Goal: Transaction & Acquisition: Book appointment/travel/reservation

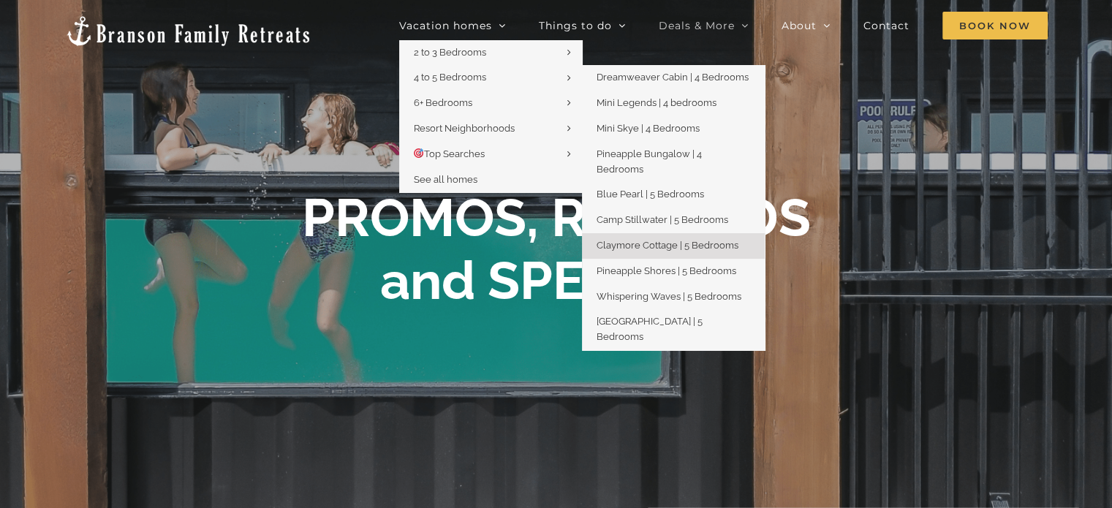
click at [673, 240] on span "Claymore Cottage | 5 Bedrooms" at bounding box center [668, 245] width 142 height 11
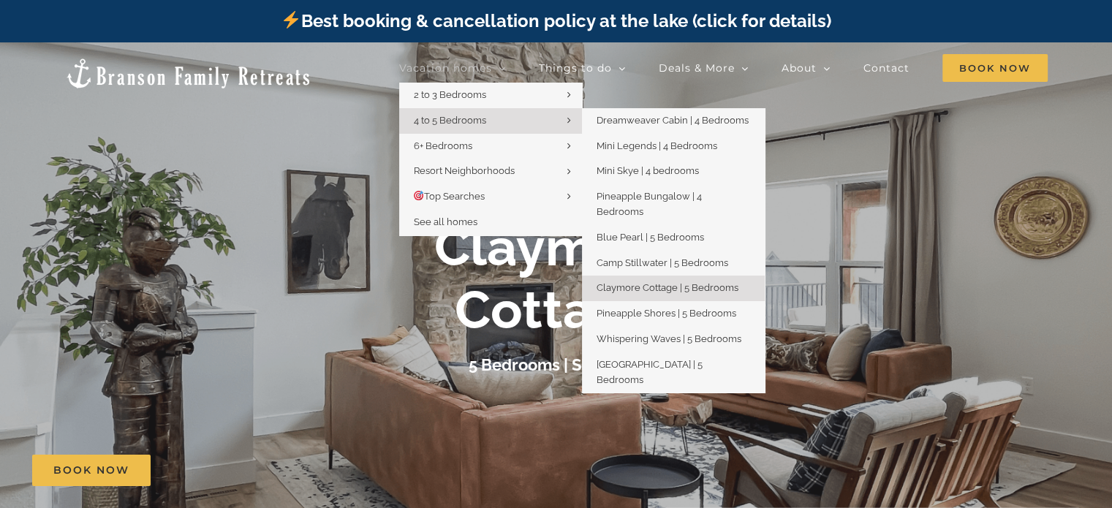
click at [476, 127] on link "4 to 5 Bedrooms" at bounding box center [490, 121] width 183 height 26
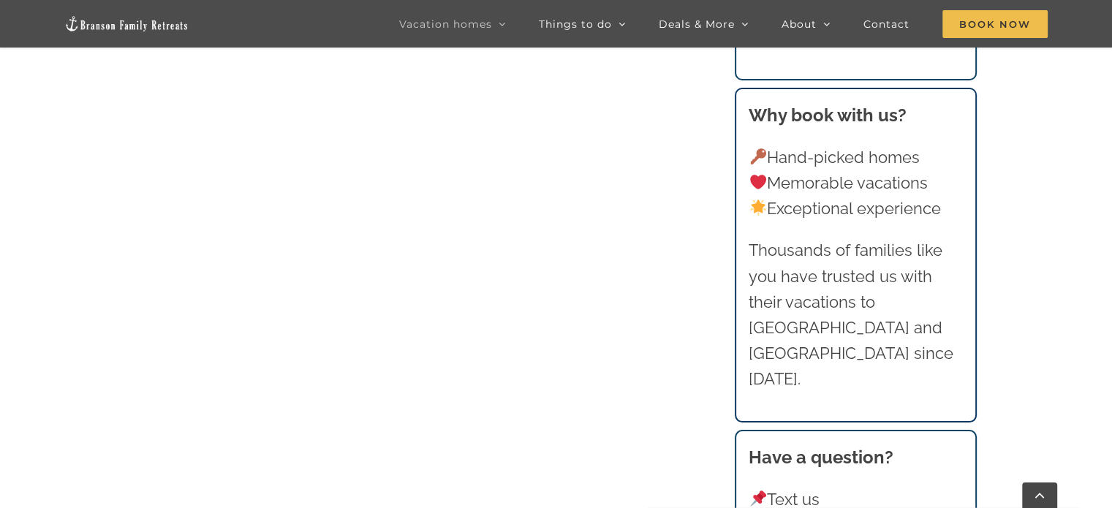
scroll to position [1352, 0]
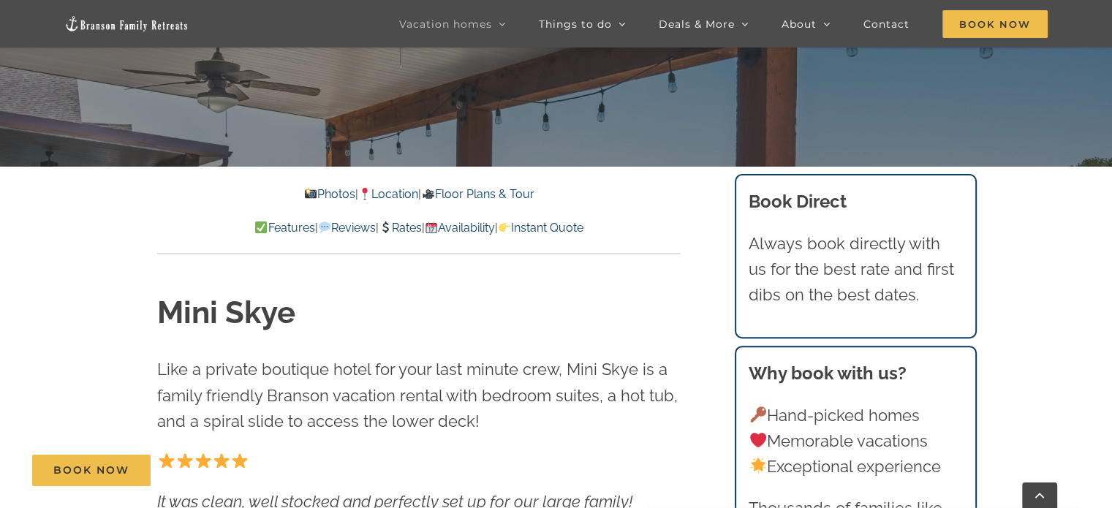
scroll to position [345, 0]
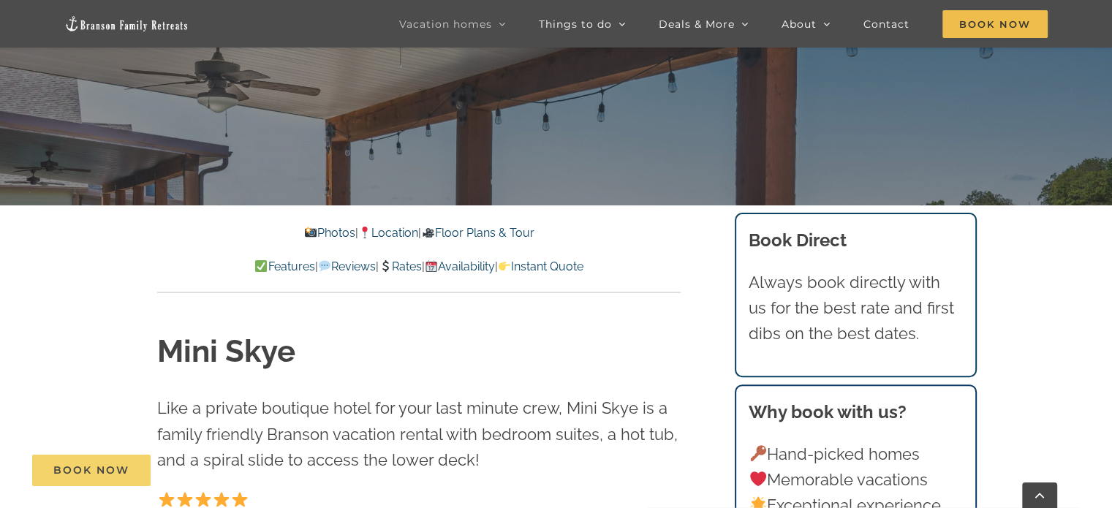
click at [61, 470] on span "Book Now" at bounding box center [91, 470] width 76 height 12
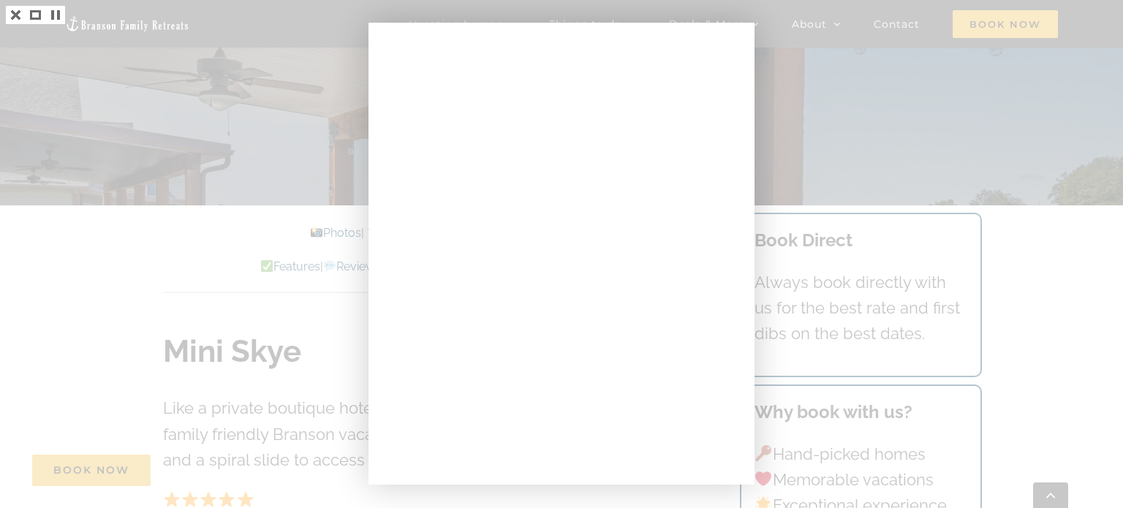
click at [1058, 293] on div at bounding box center [561, 254] width 1123 height 508
click at [140, 271] on div at bounding box center [561, 254] width 1123 height 508
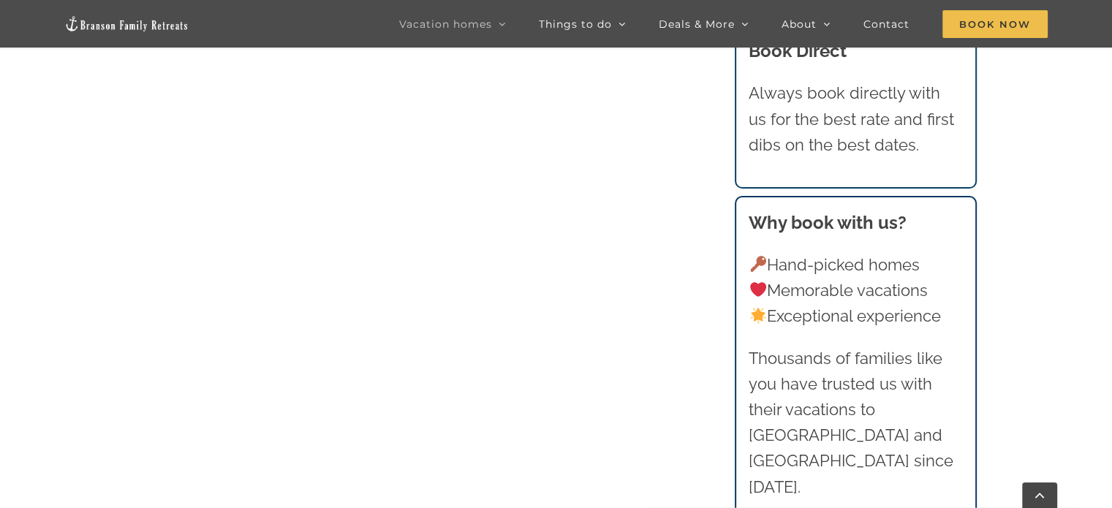
scroll to position [1445, 0]
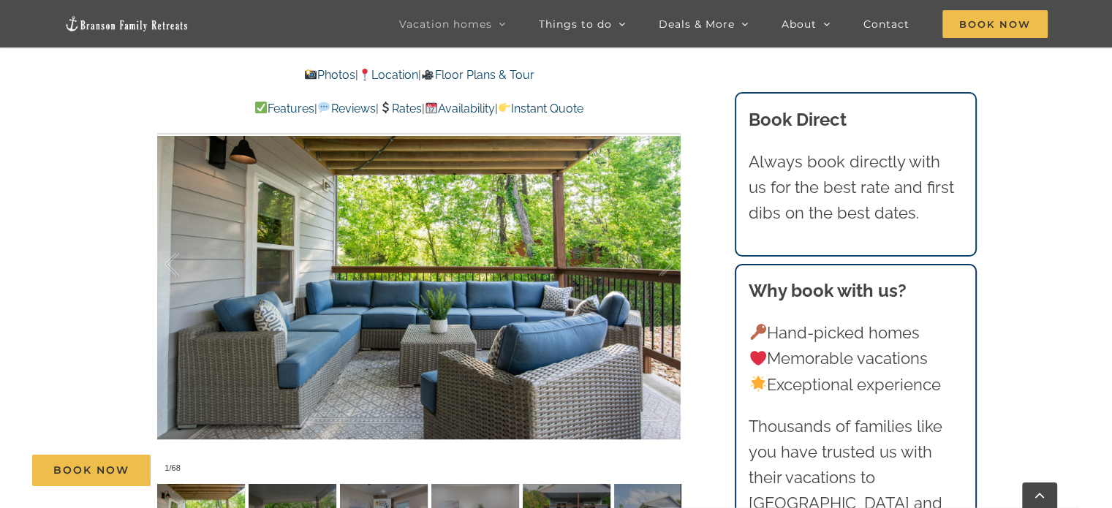
scroll to position [1011, 0]
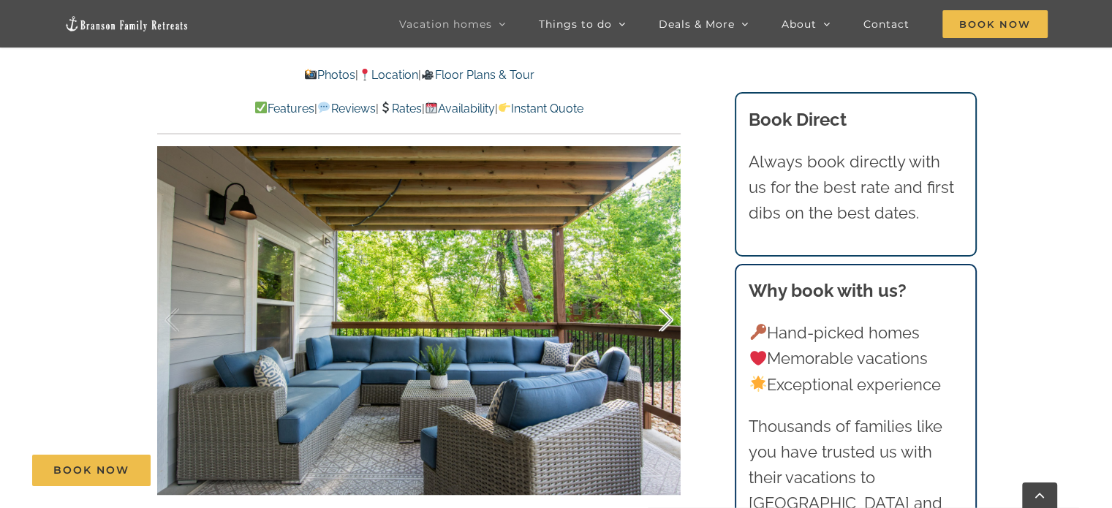
click at [668, 327] on div at bounding box center [650, 320] width 45 height 91
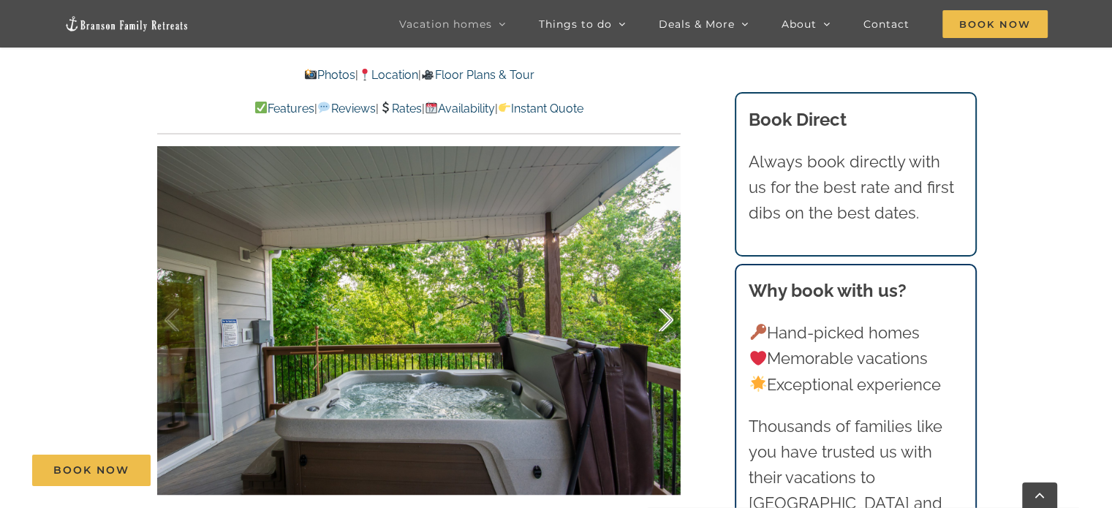
click at [668, 327] on div at bounding box center [650, 320] width 45 height 91
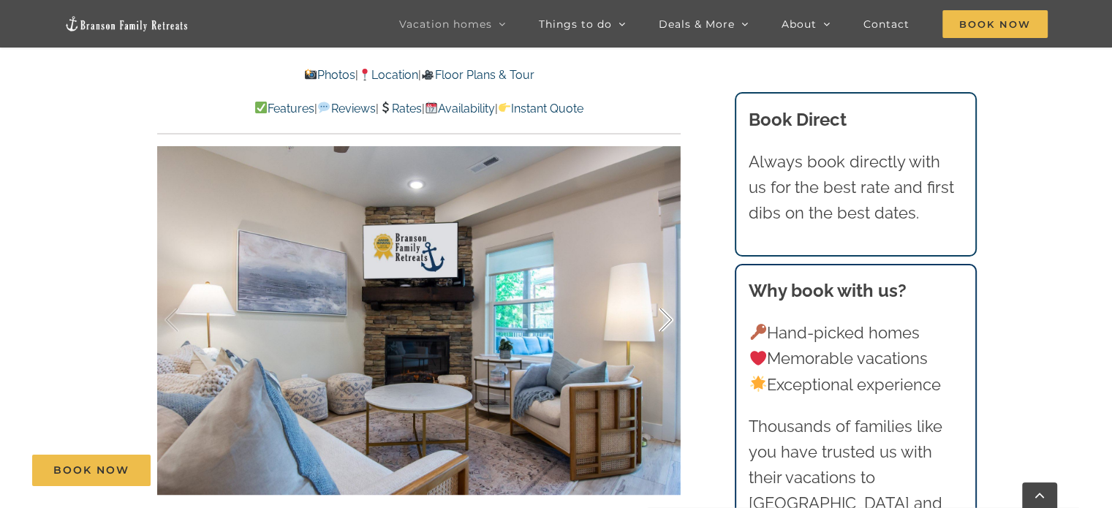
click at [668, 327] on div at bounding box center [650, 320] width 45 height 91
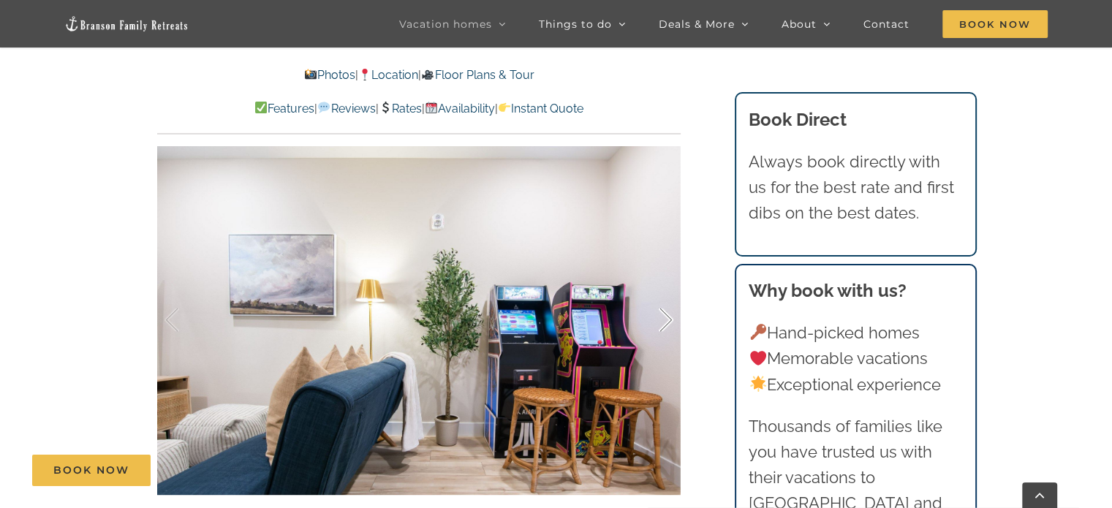
click at [668, 327] on div at bounding box center [650, 320] width 45 height 91
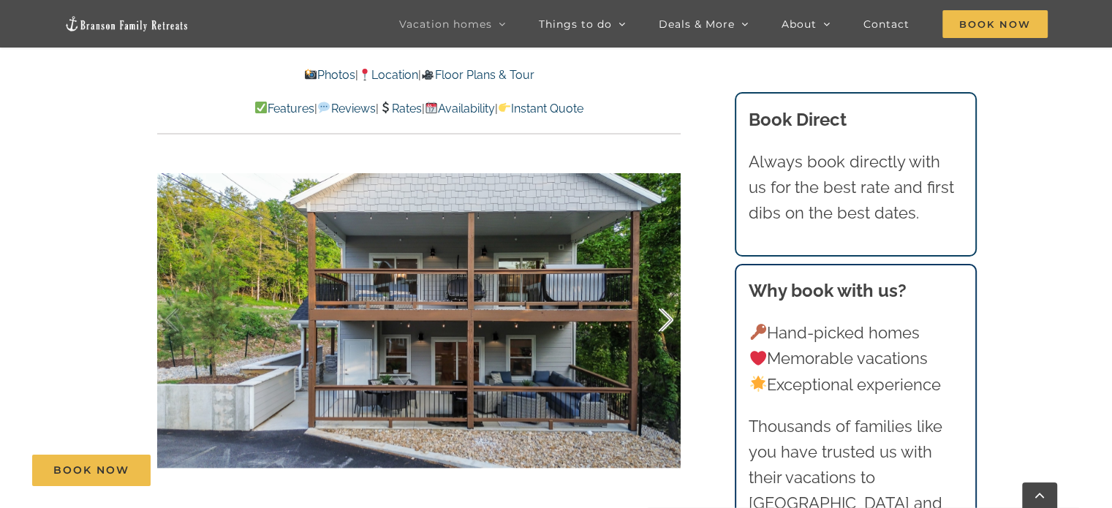
click at [668, 327] on div at bounding box center [650, 320] width 45 height 91
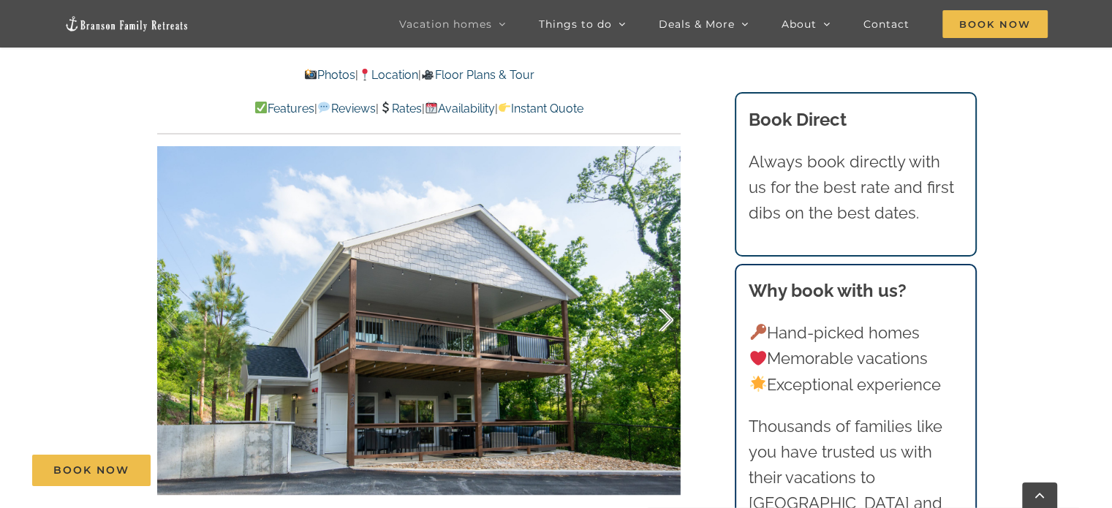
click at [668, 327] on div at bounding box center [650, 320] width 45 height 91
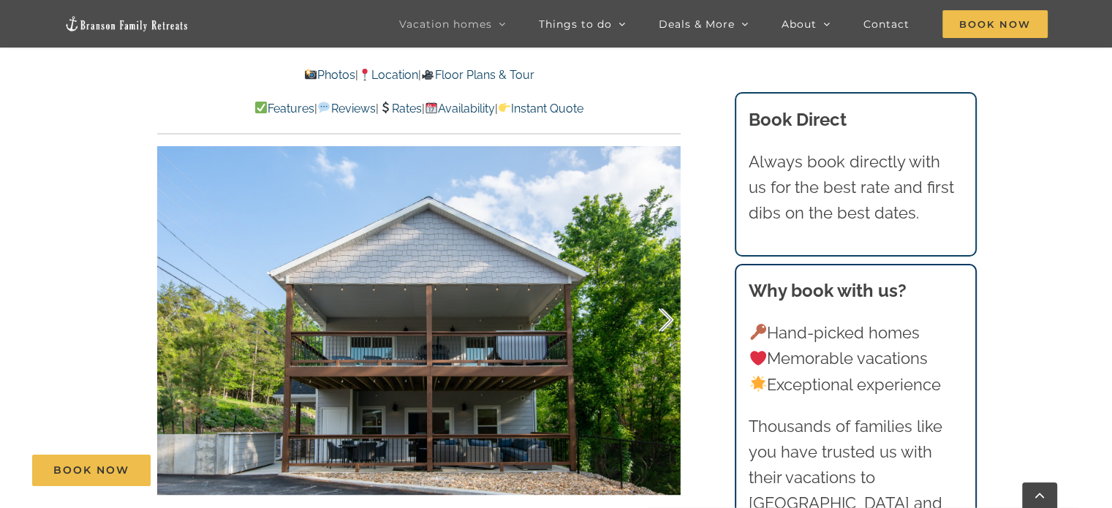
click at [668, 327] on div at bounding box center [650, 320] width 45 height 91
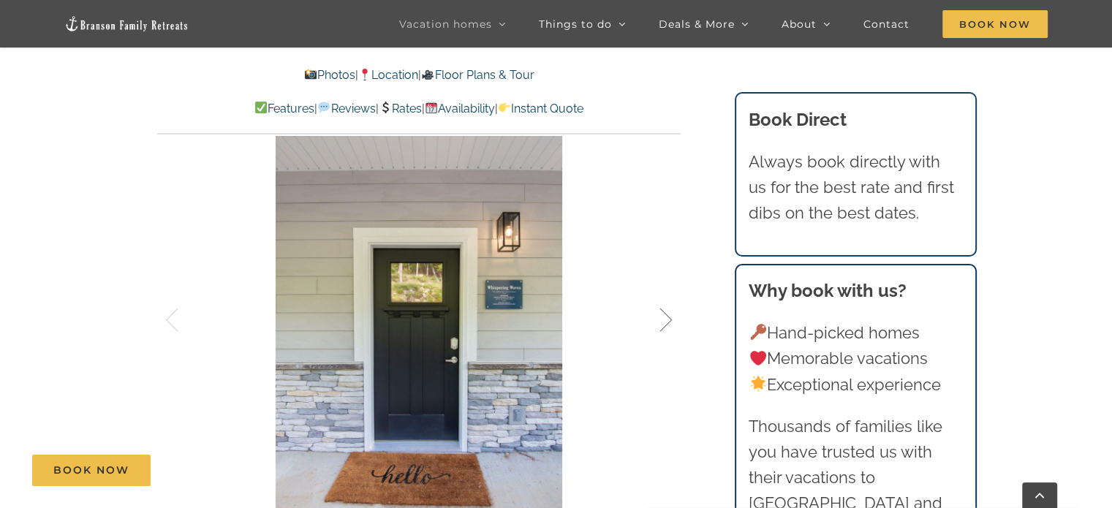
click at [668, 327] on div at bounding box center [650, 320] width 45 height 91
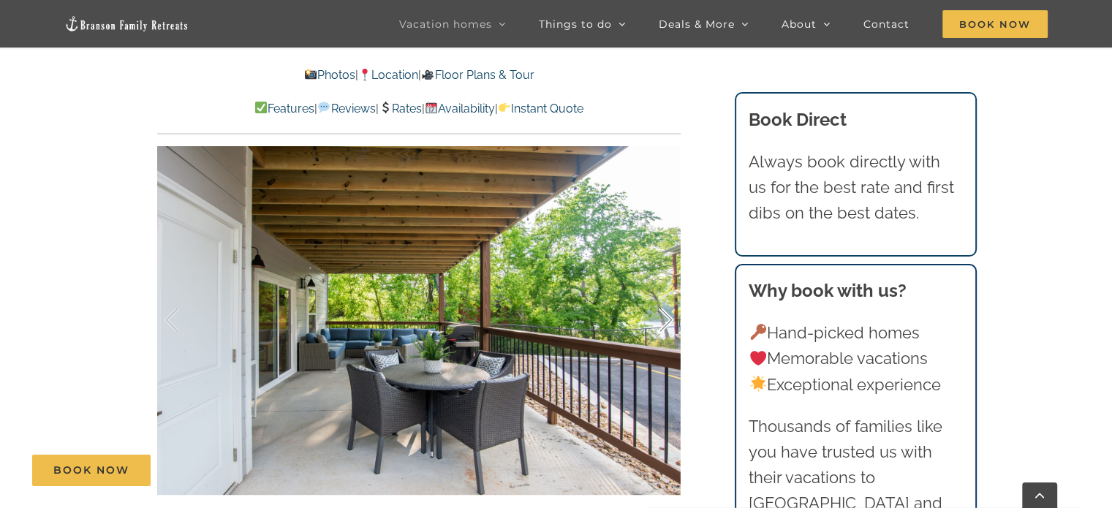
click at [668, 327] on div at bounding box center [650, 320] width 45 height 91
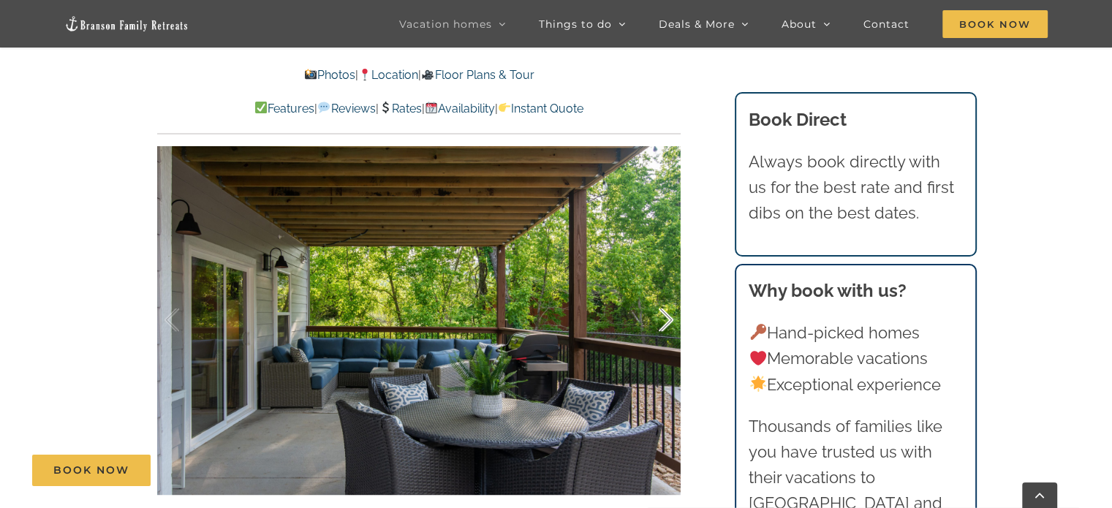
click at [668, 327] on div at bounding box center [650, 320] width 45 height 91
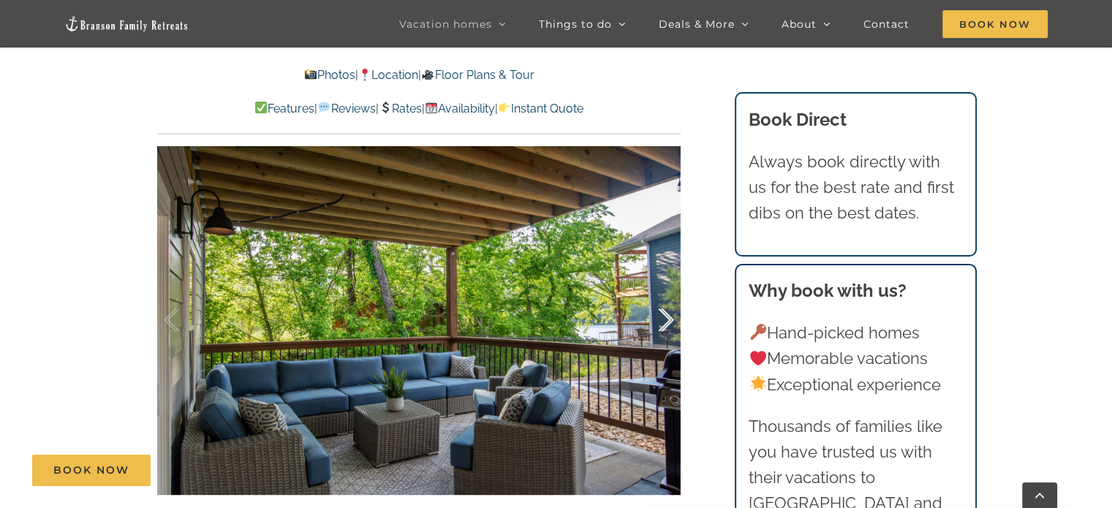
click at [668, 327] on div at bounding box center [650, 320] width 45 height 91
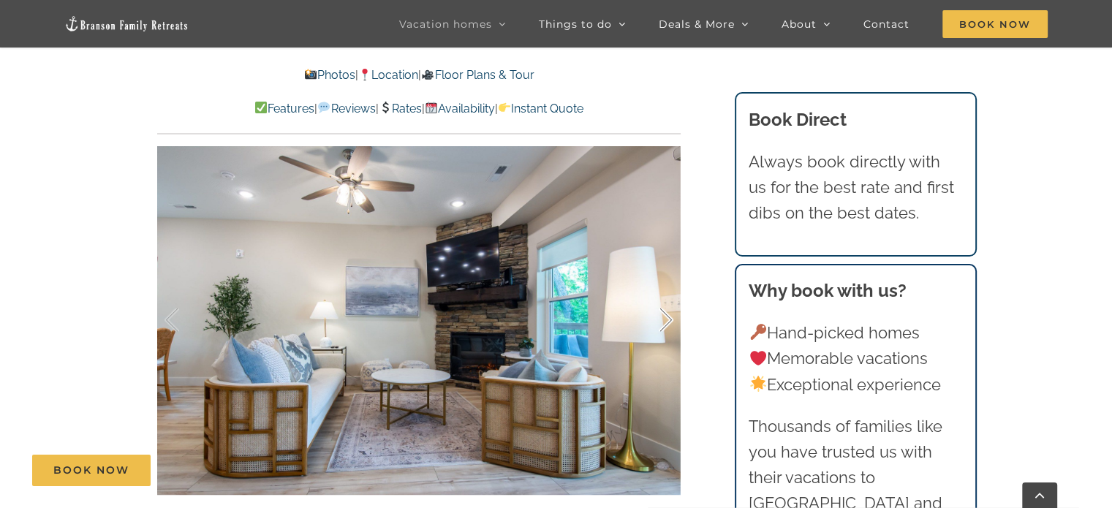
click at [668, 327] on div at bounding box center [650, 320] width 45 height 91
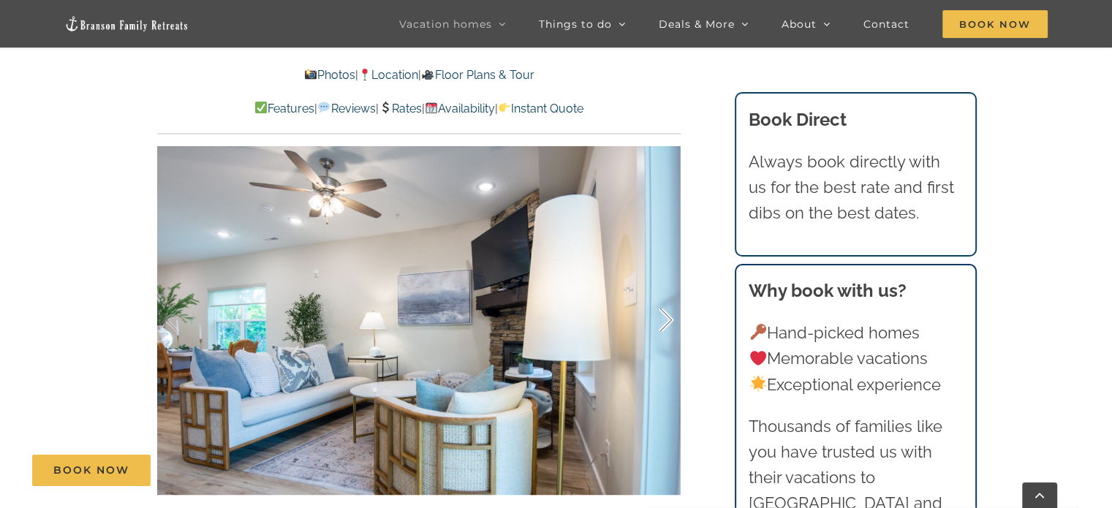
click at [667, 327] on div at bounding box center [650, 320] width 45 height 91
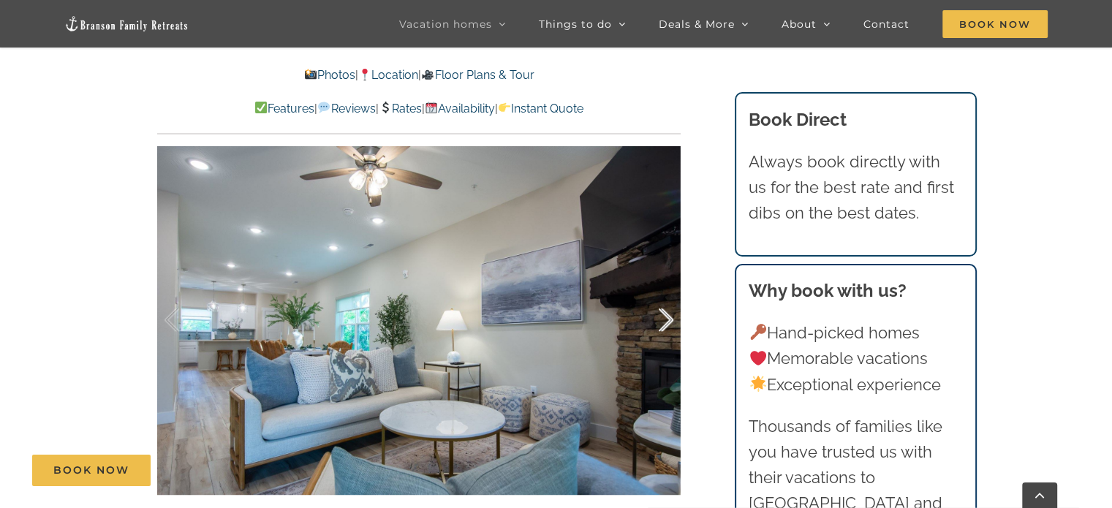
click at [667, 327] on div at bounding box center [650, 320] width 45 height 91
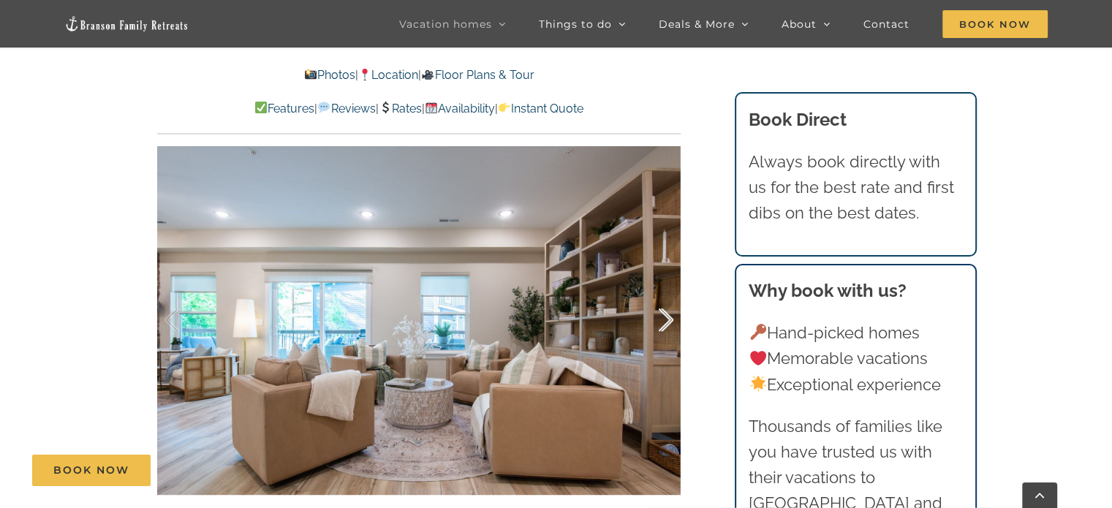
click at [667, 327] on div at bounding box center [650, 320] width 45 height 91
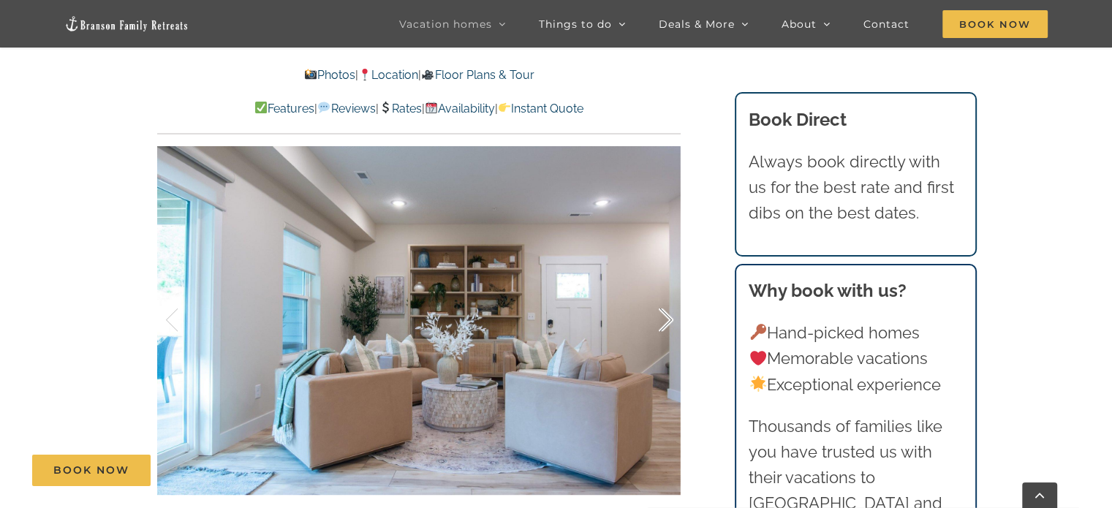
click at [667, 327] on div at bounding box center [650, 320] width 45 height 91
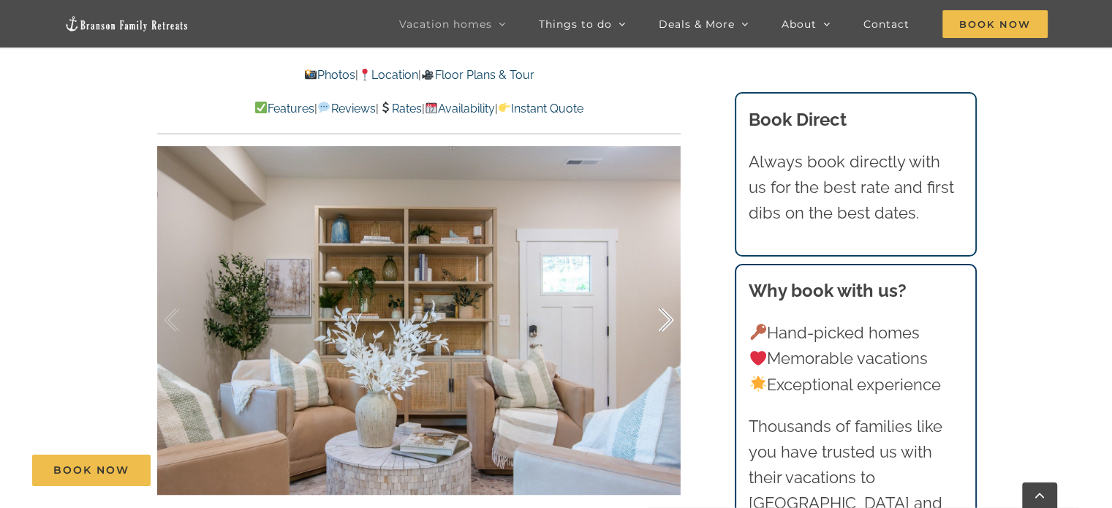
click at [667, 327] on div at bounding box center [650, 320] width 45 height 91
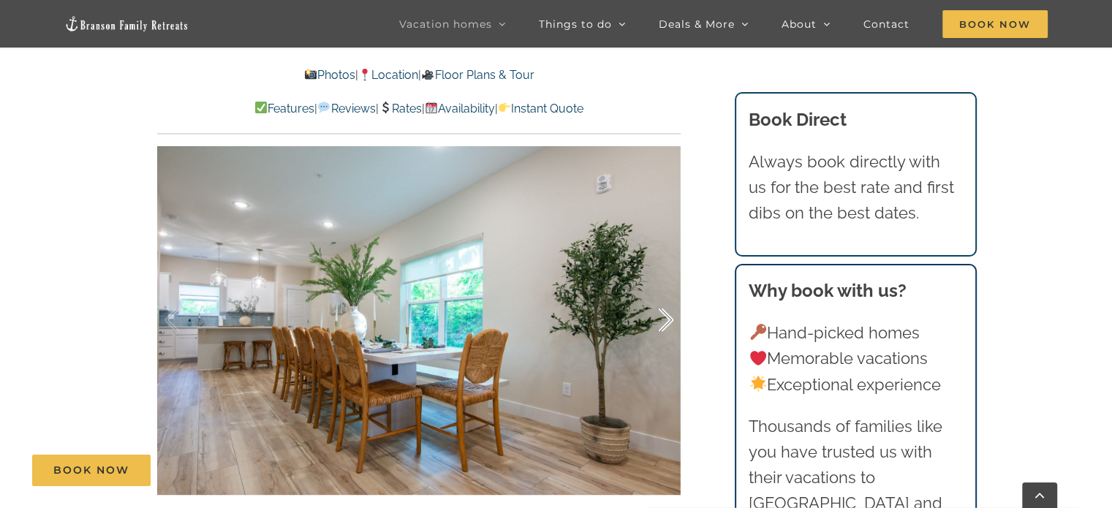
click at [667, 327] on div at bounding box center [650, 320] width 45 height 91
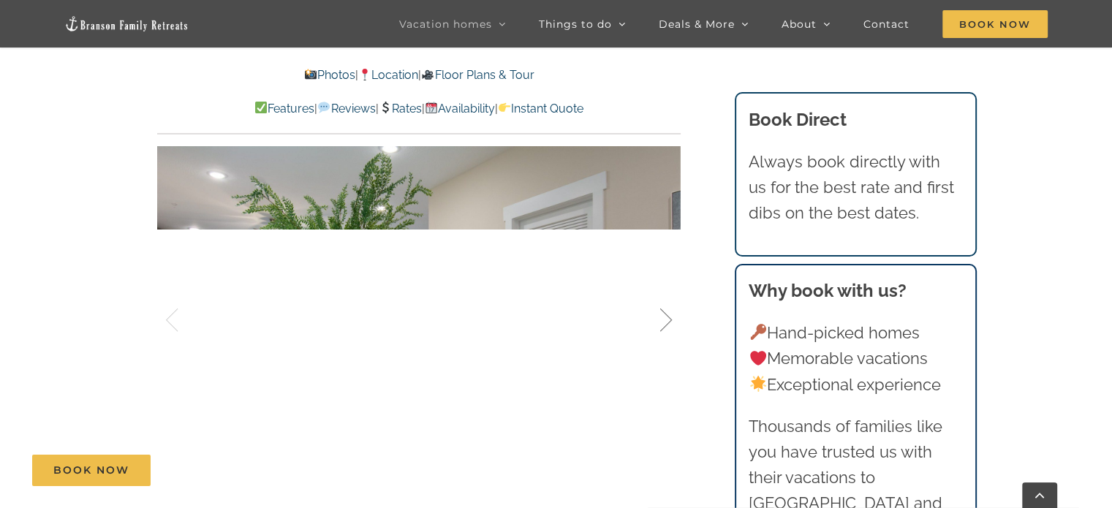
click at [667, 327] on div at bounding box center [650, 320] width 45 height 91
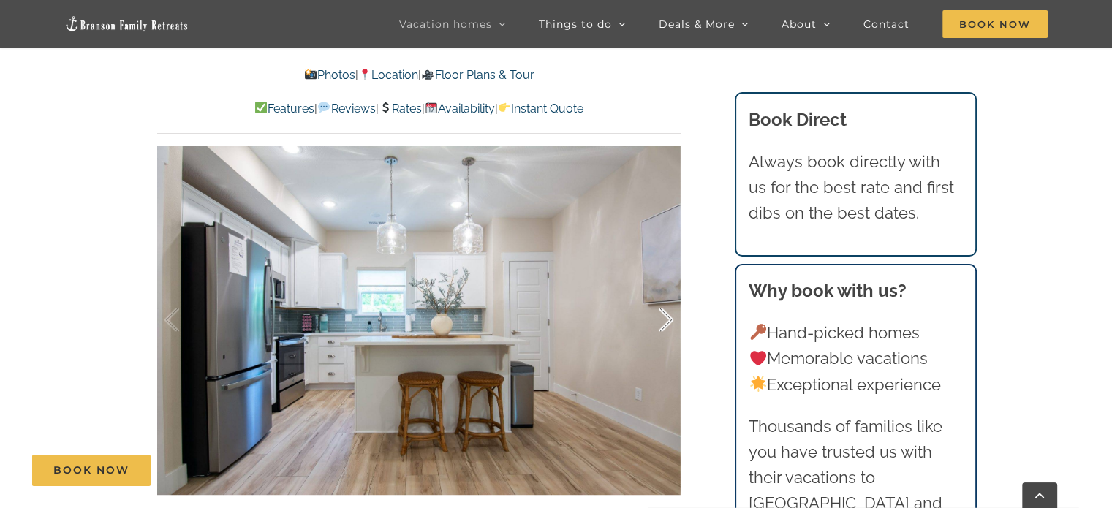
click at [667, 327] on div at bounding box center [650, 320] width 45 height 91
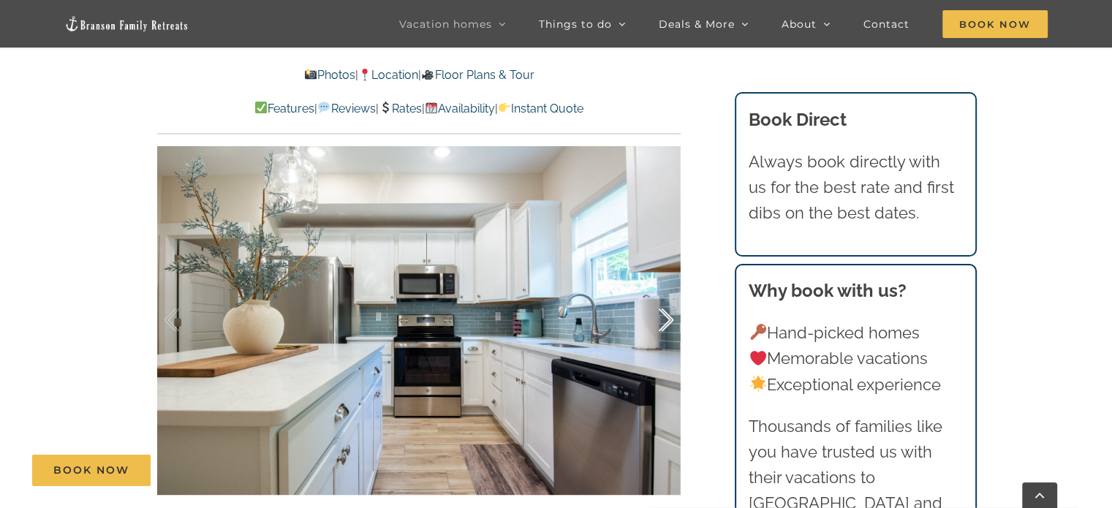
click at [667, 327] on div at bounding box center [650, 320] width 45 height 91
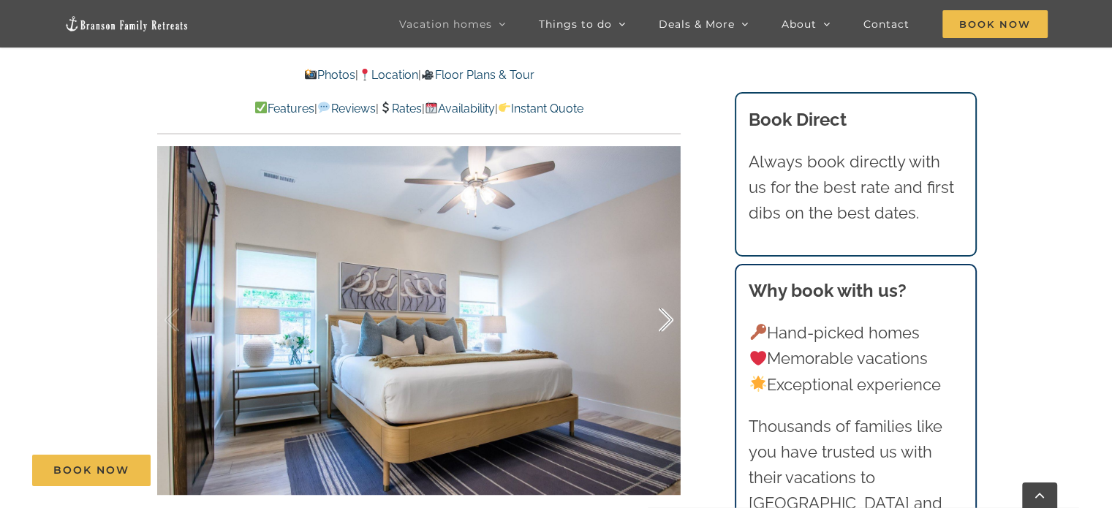
click at [667, 327] on div at bounding box center [650, 320] width 45 height 91
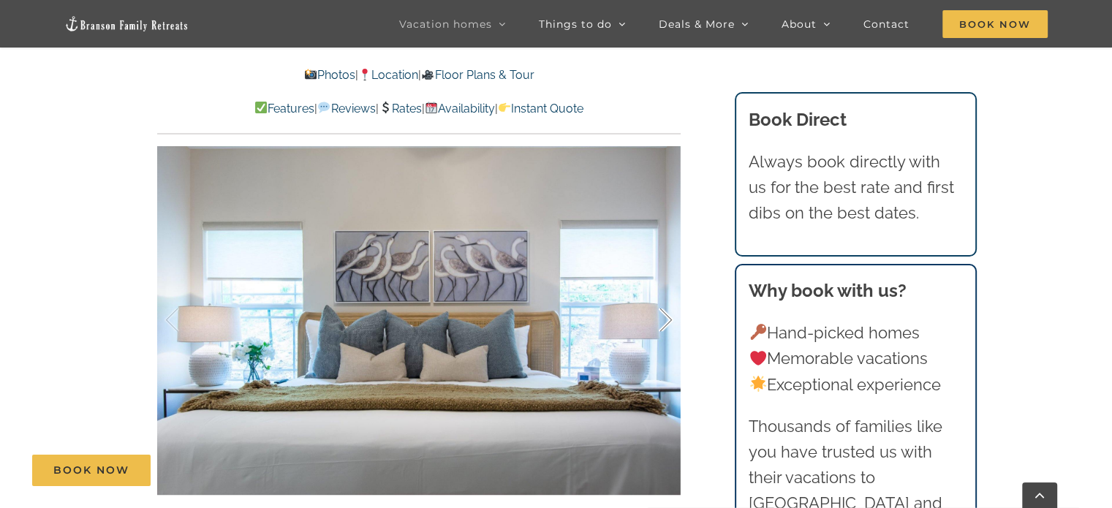
click at [667, 324] on div at bounding box center [650, 320] width 45 height 91
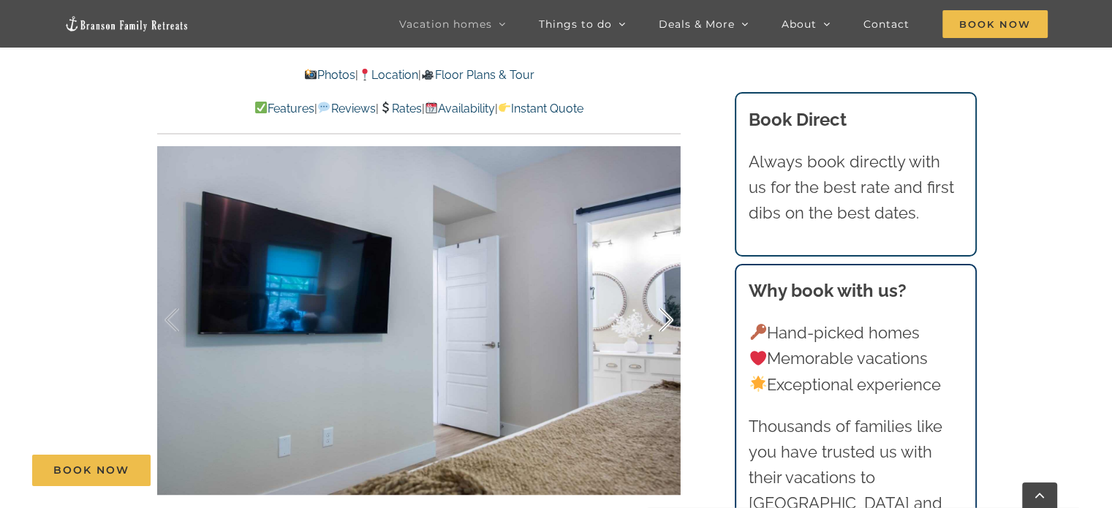
click at [667, 324] on div at bounding box center [650, 320] width 45 height 91
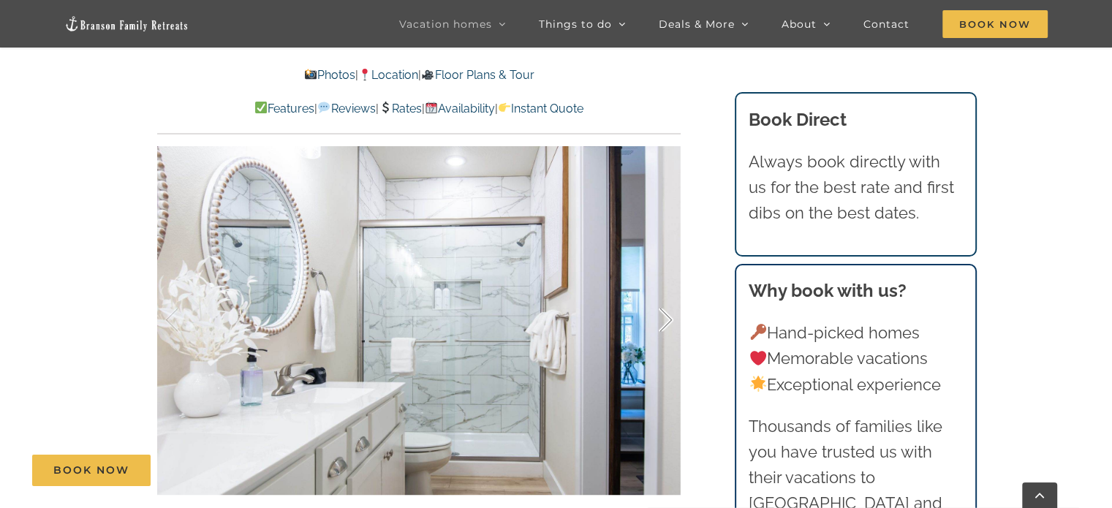
click at [667, 324] on div at bounding box center [650, 320] width 45 height 91
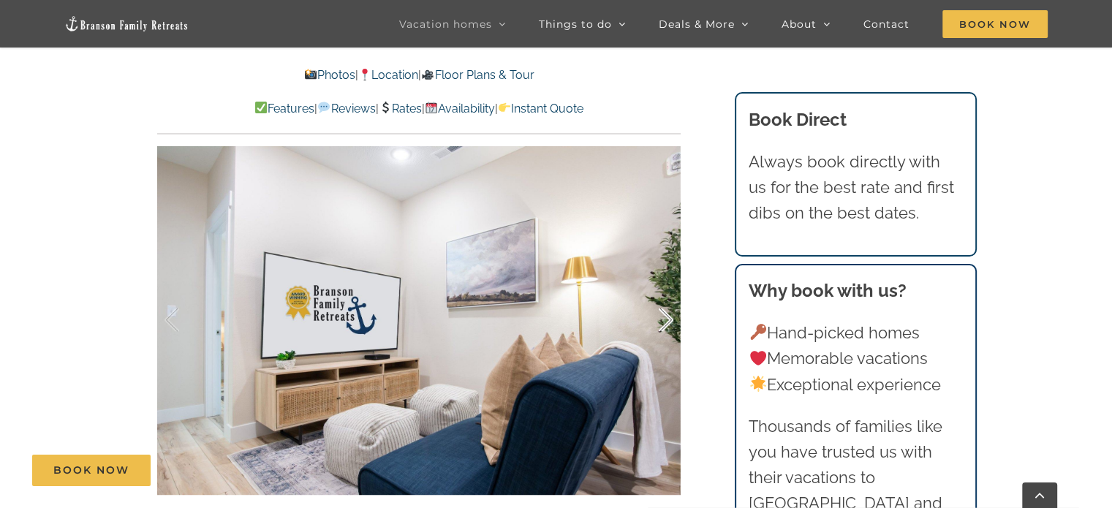
click at [667, 324] on div at bounding box center [650, 320] width 45 height 91
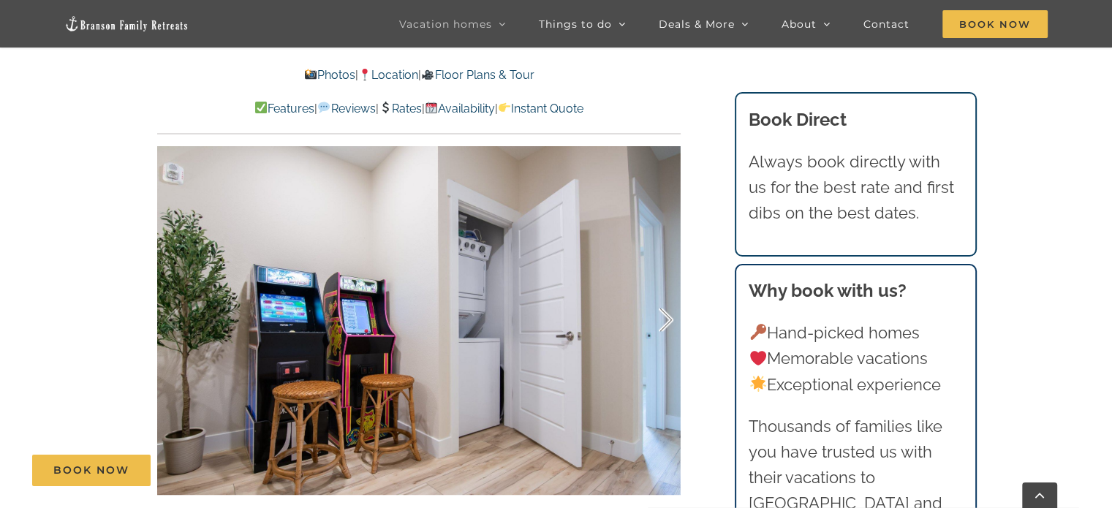
click at [667, 324] on div at bounding box center [650, 320] width 45 height 91
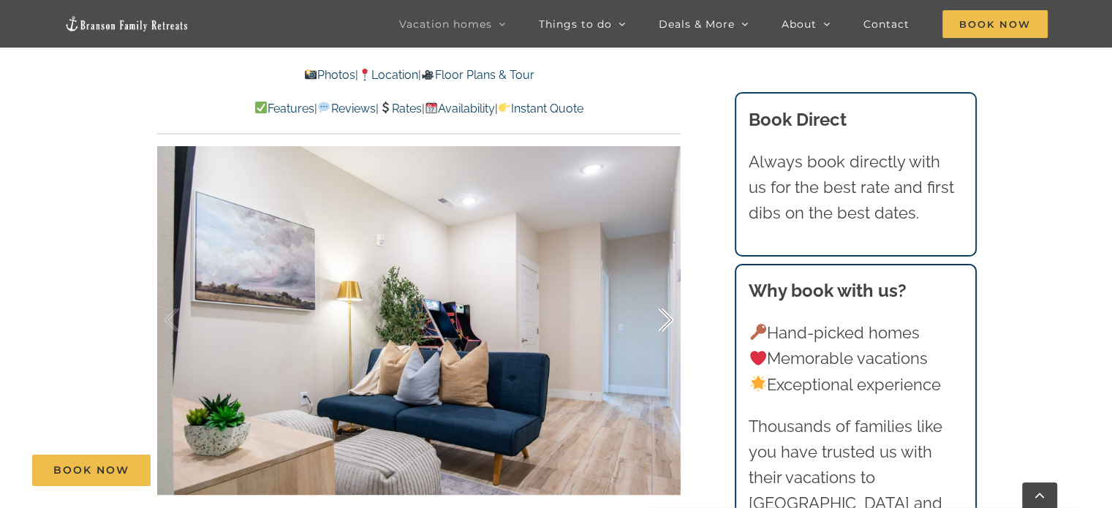
click at [667, 324] on div at bounding box center [650, 320] width 45 height 91
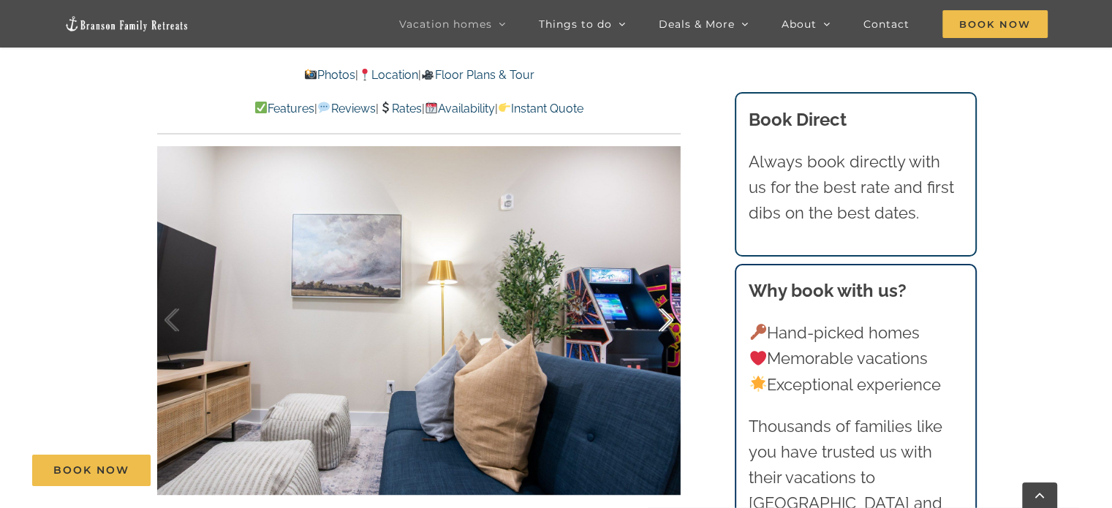
click at [667, 324] on div at bounding box center [650, 320] width 45 height 91
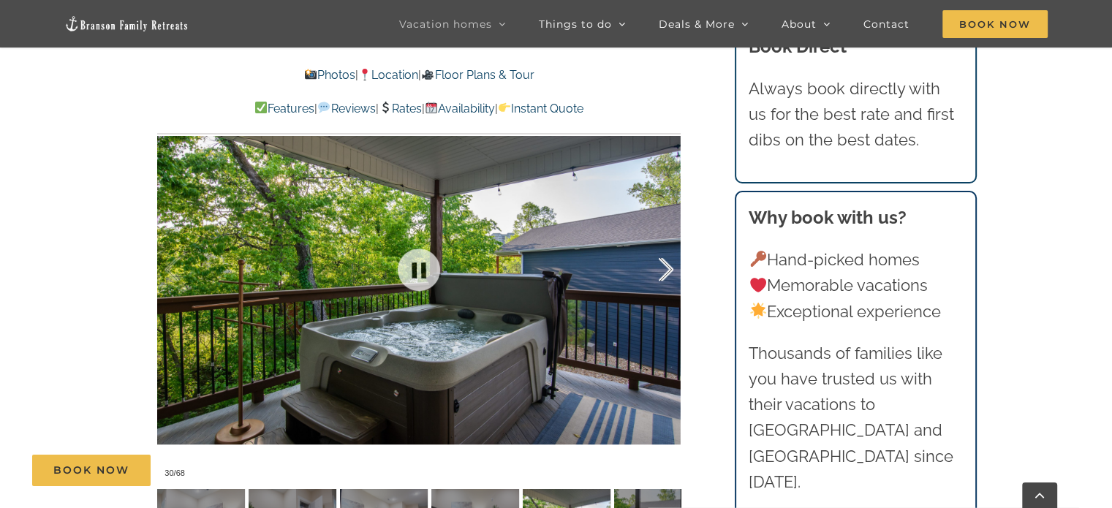
scroll to position [1085, 0]
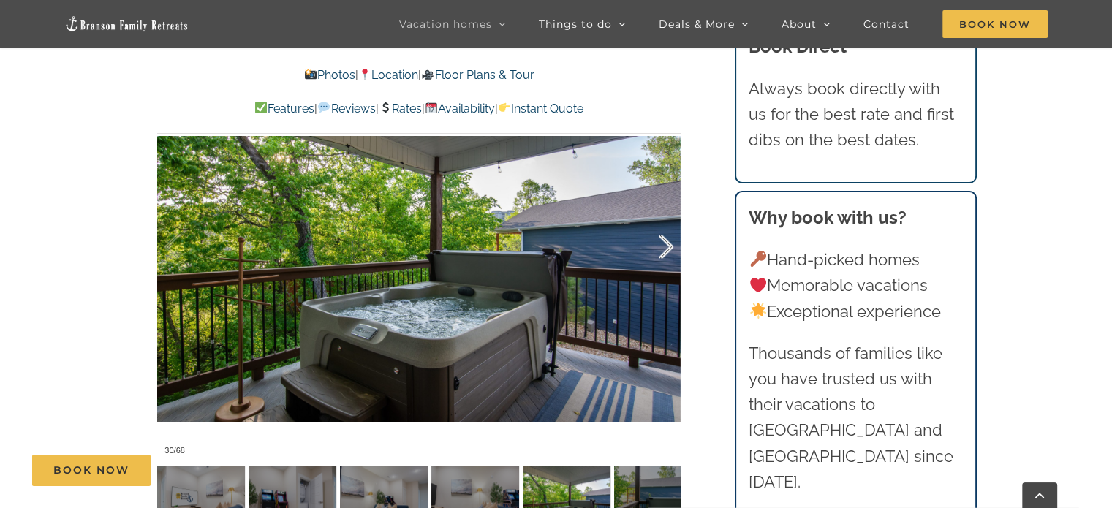
click at [668, 249] on div at bounding box center [650, 247] width 45 height 91
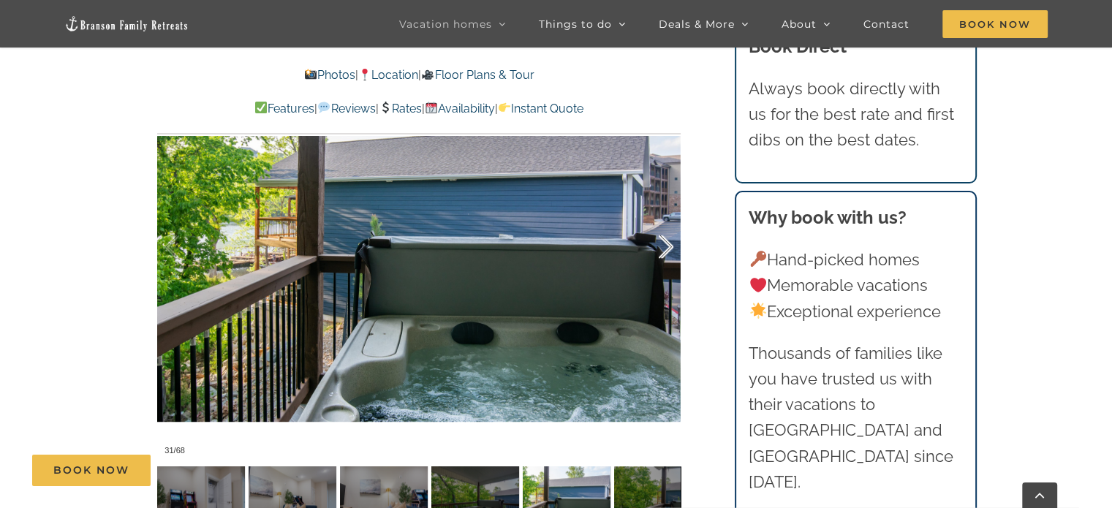
click at [668, 249] on div at bounding box center [650, 247] width 45 height 91
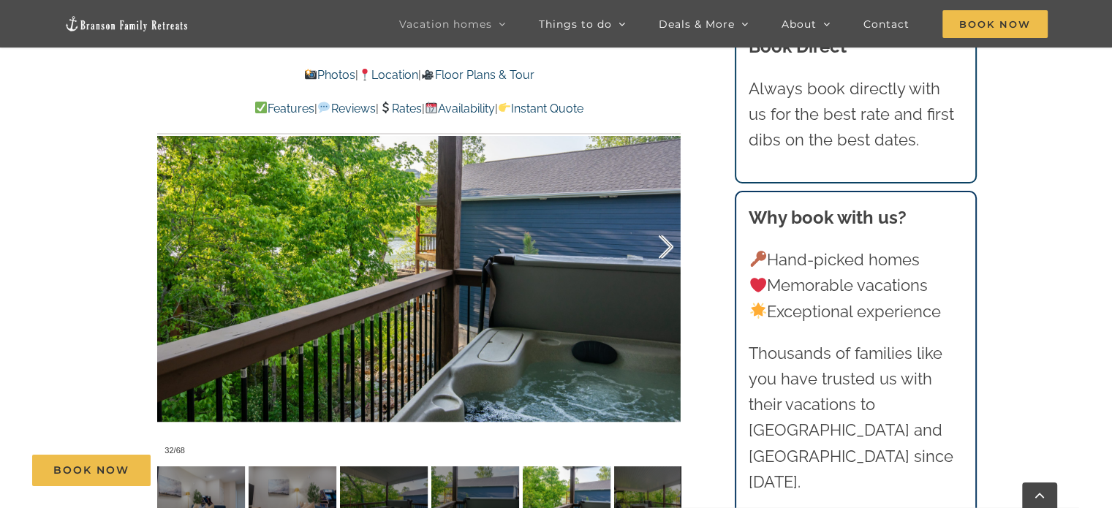
click at [668, 249] on div at bounding box center [650, 247] width 45 height 91
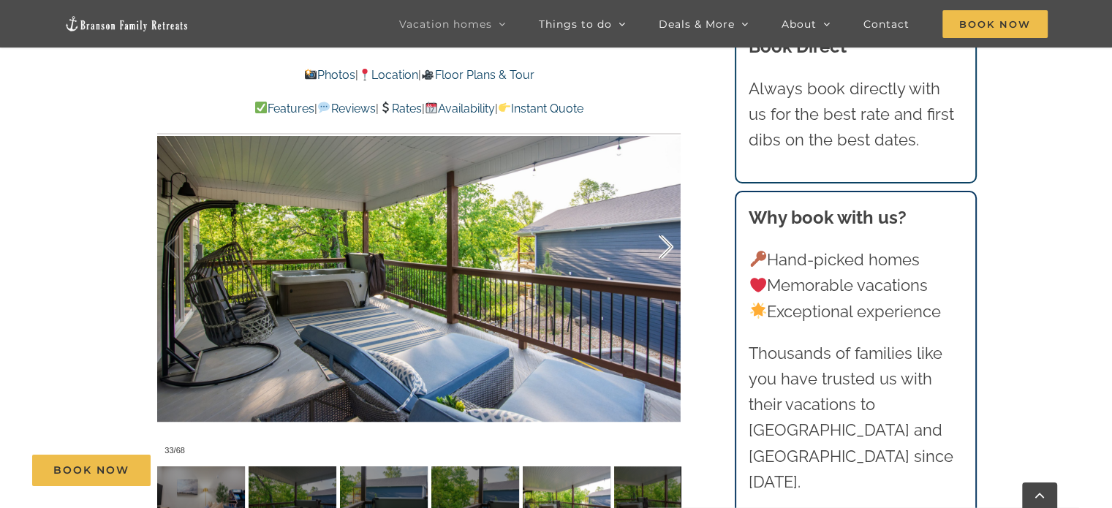
click at [668, 249] on div at bounding box center [650, 247] width 45 height 91
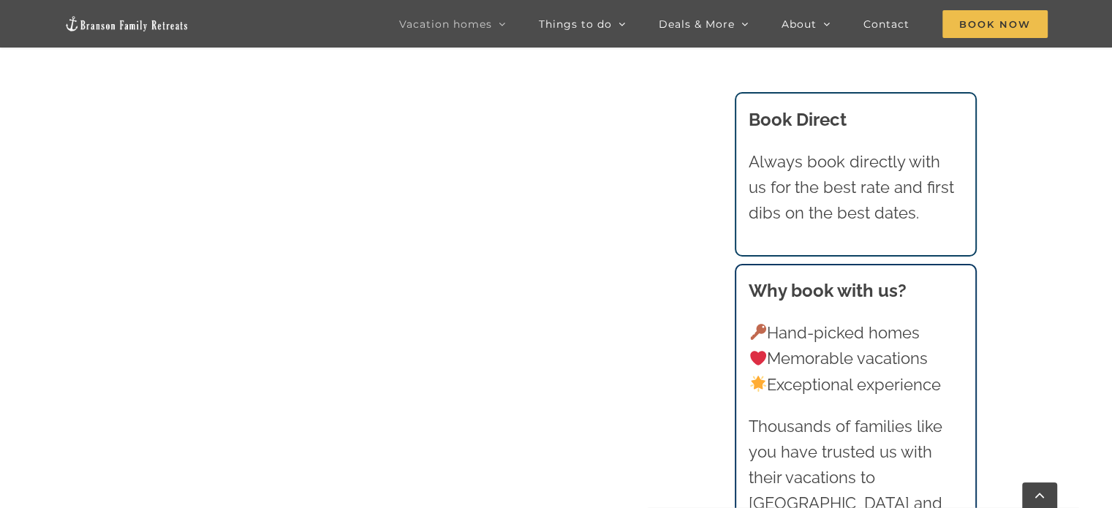
scroll to position [1135, 0]
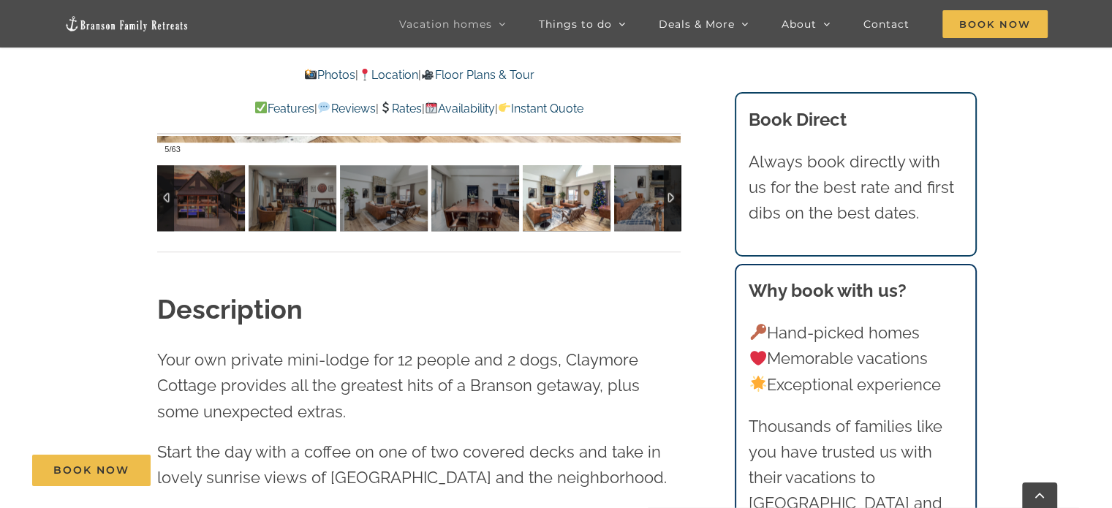
scroll to position [1202, 0]
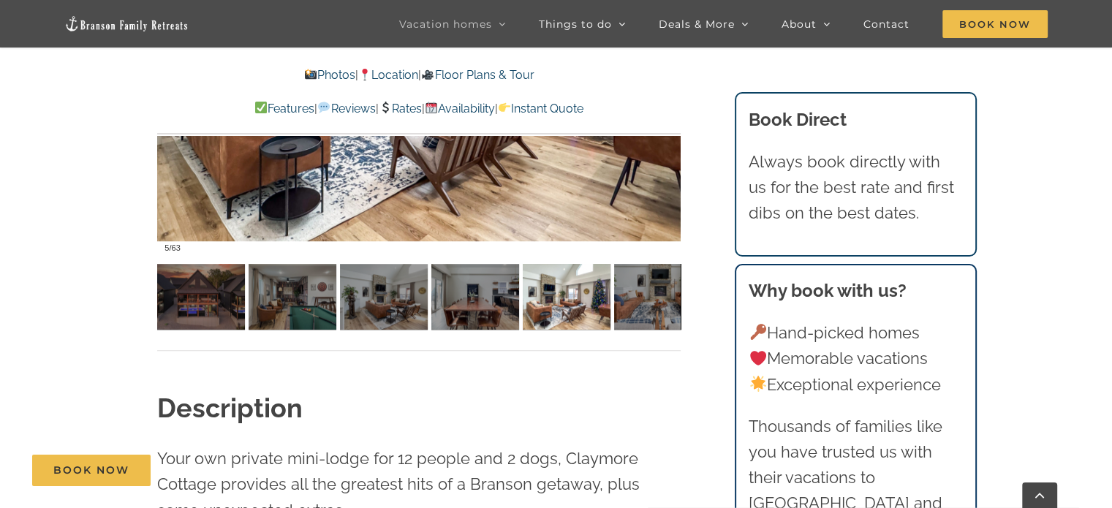
click at [474, 113] on link "Availability" at bounding box center [460, 109] width 70 height 14
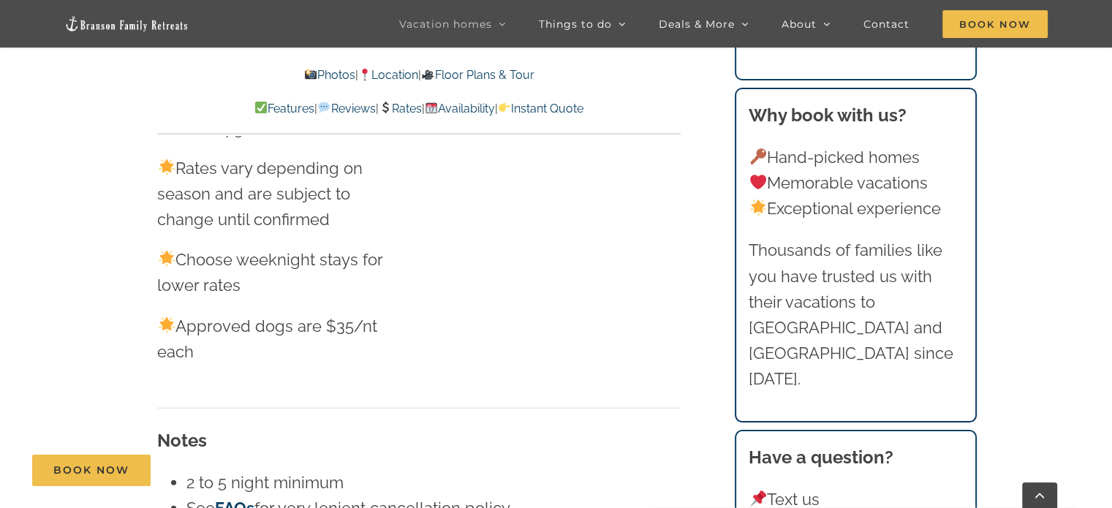
click at [579, 102] on link "Instant Quote" at bounding box center [541, 109] width 86 height 14
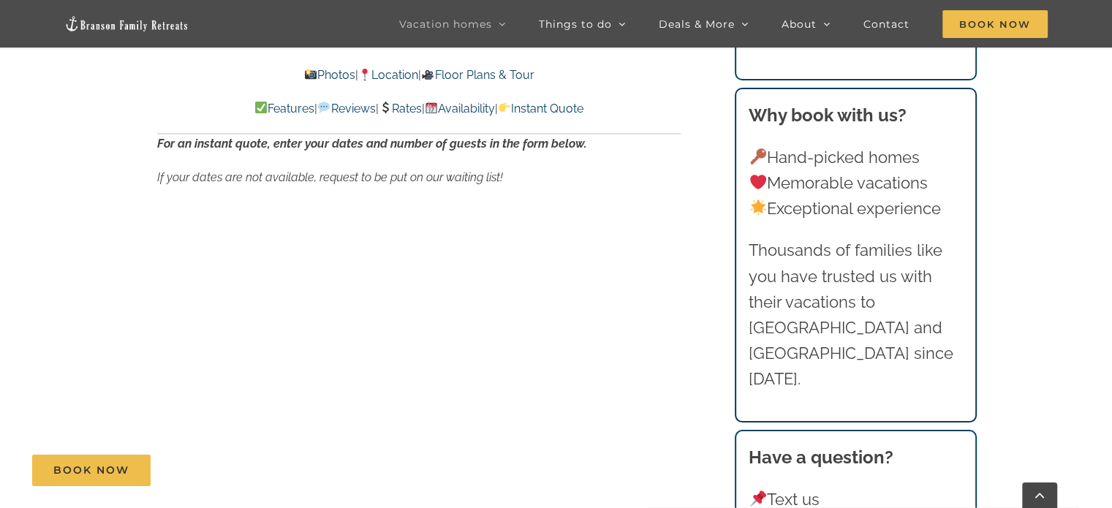
scroll to position [9655, 0]
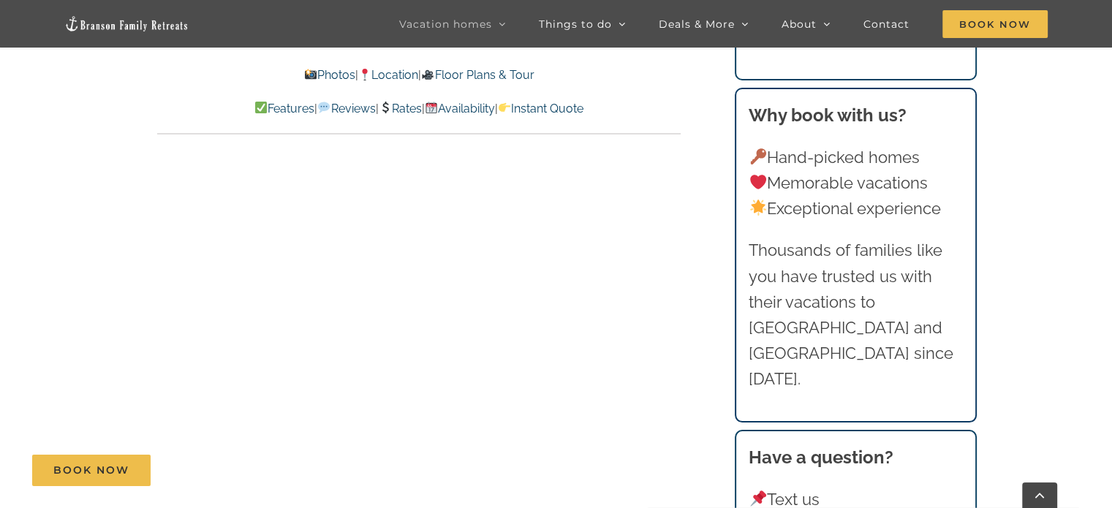
scroll to position [8136, 0]
click at [96, 458] on link "Book Now" at bounding box center [91, 470] width 118 height 31
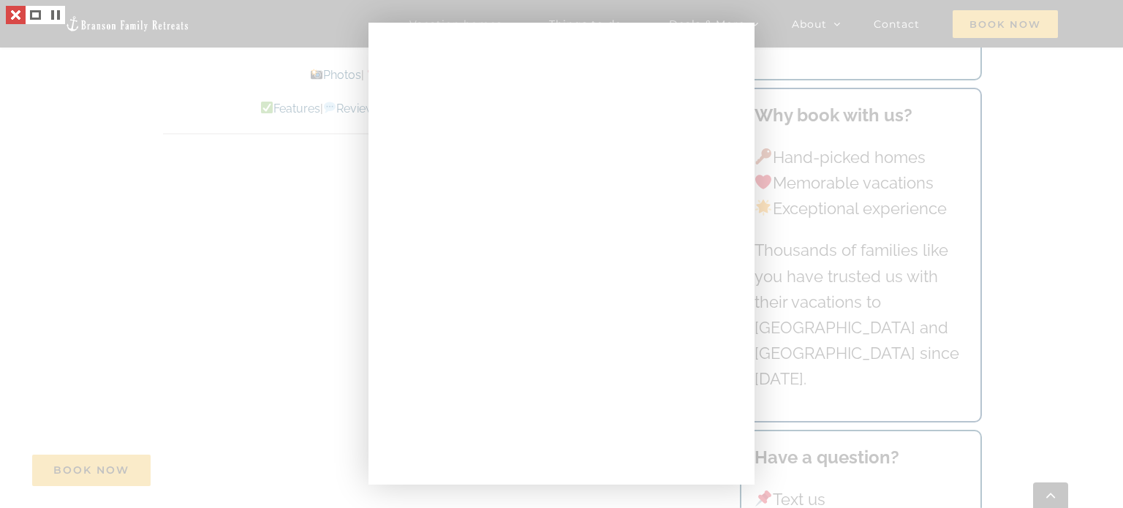
click at [15, 15] on link at bounding box center [16, 15] width 20 height 18
